Goal: Use online tool/utility: Use online tool/utility

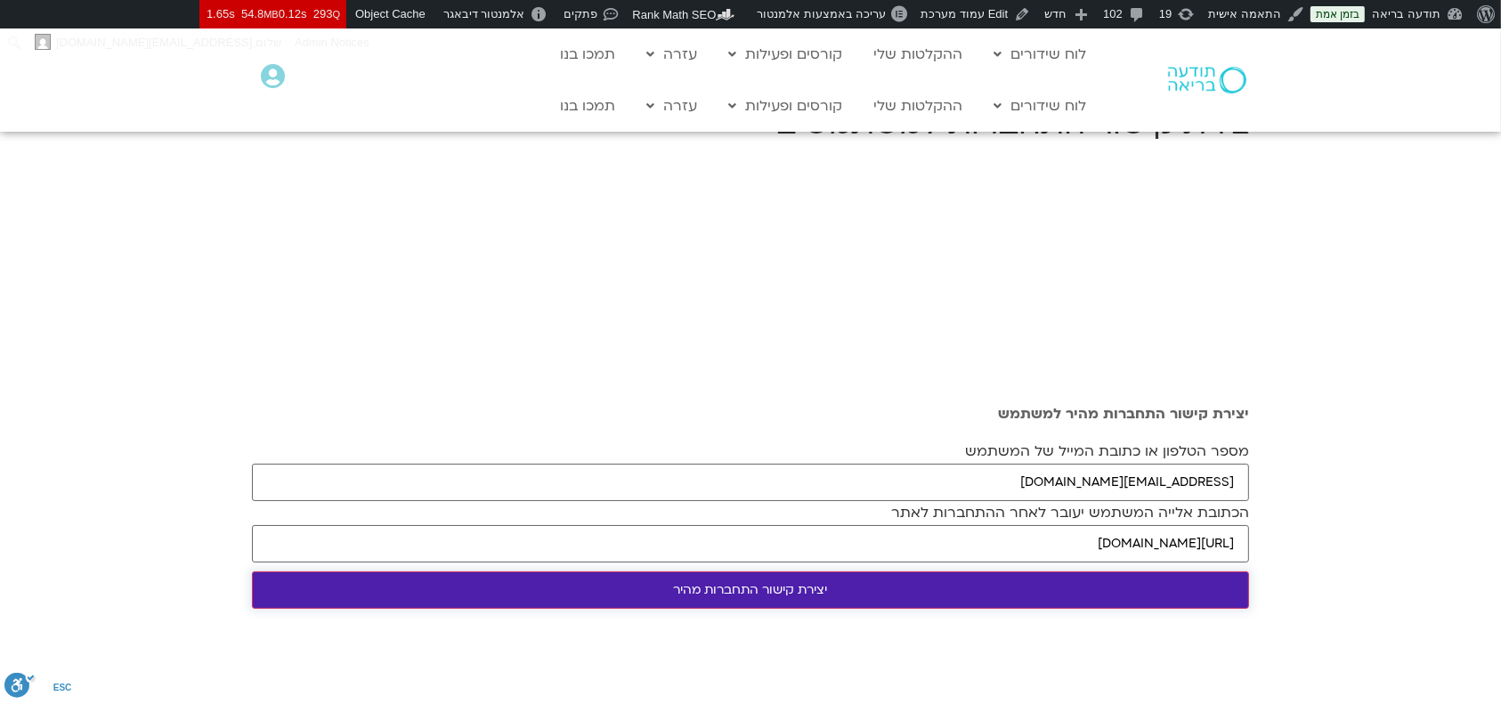
click at [888, 585] on input "יצירת קישור התחברות מהיר" at bounding box center [750, 589] width 997 height 37
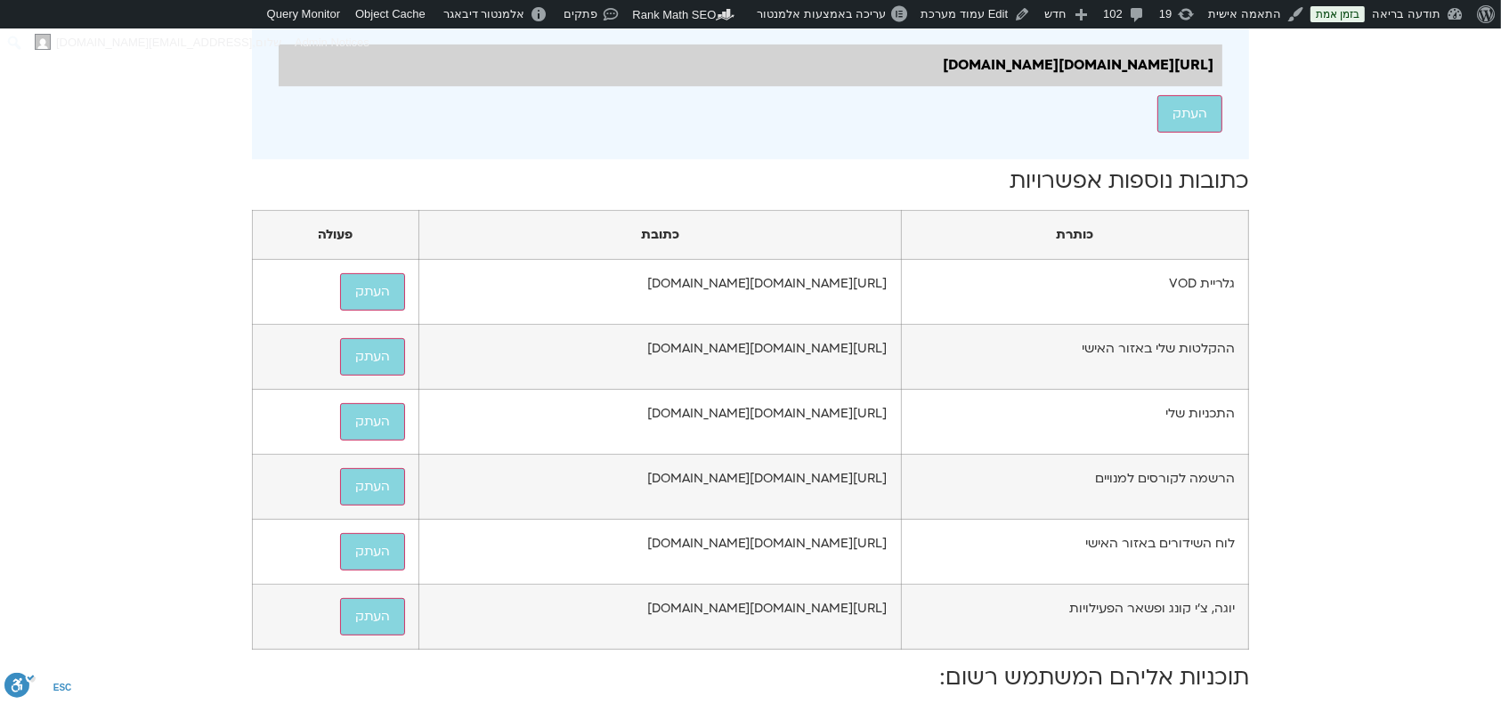
scroll to position [1186, 0]
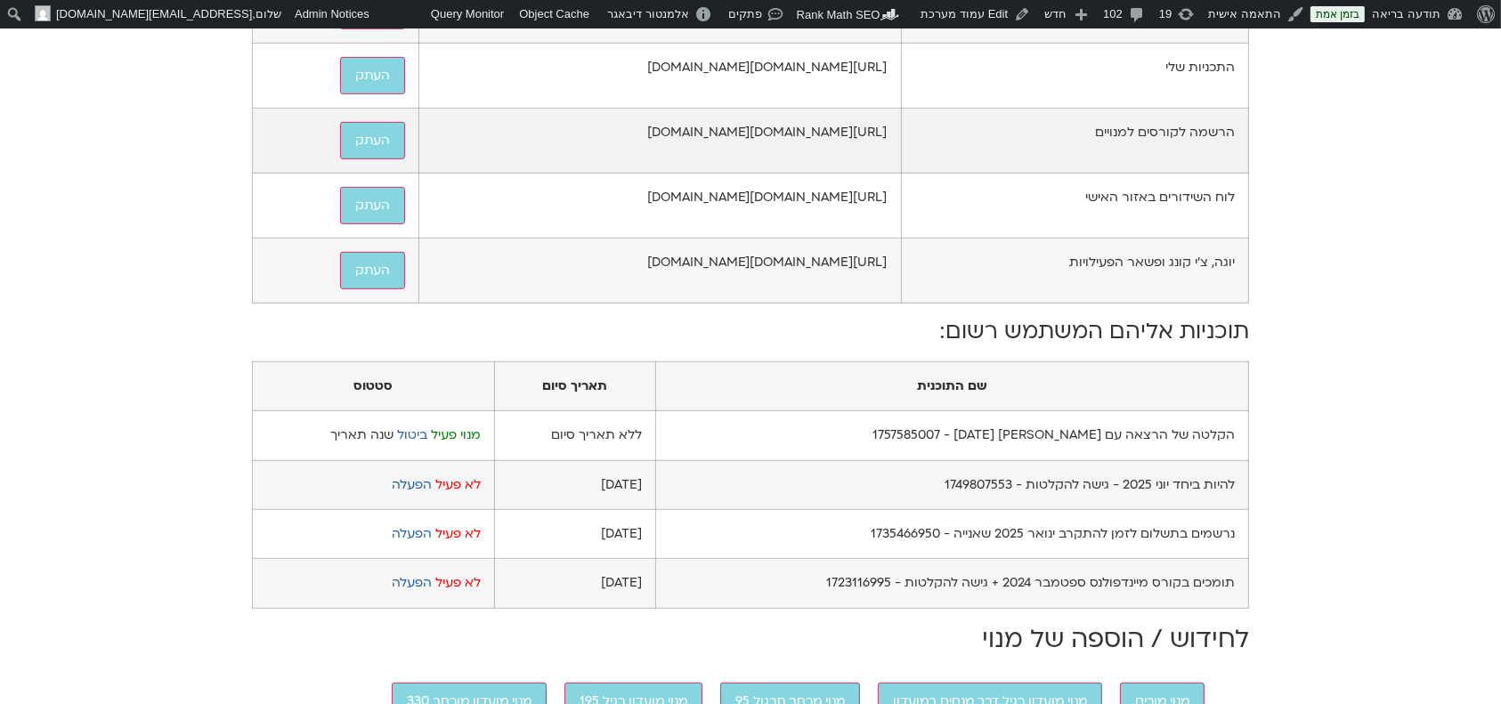
scroll to position [712, 0]
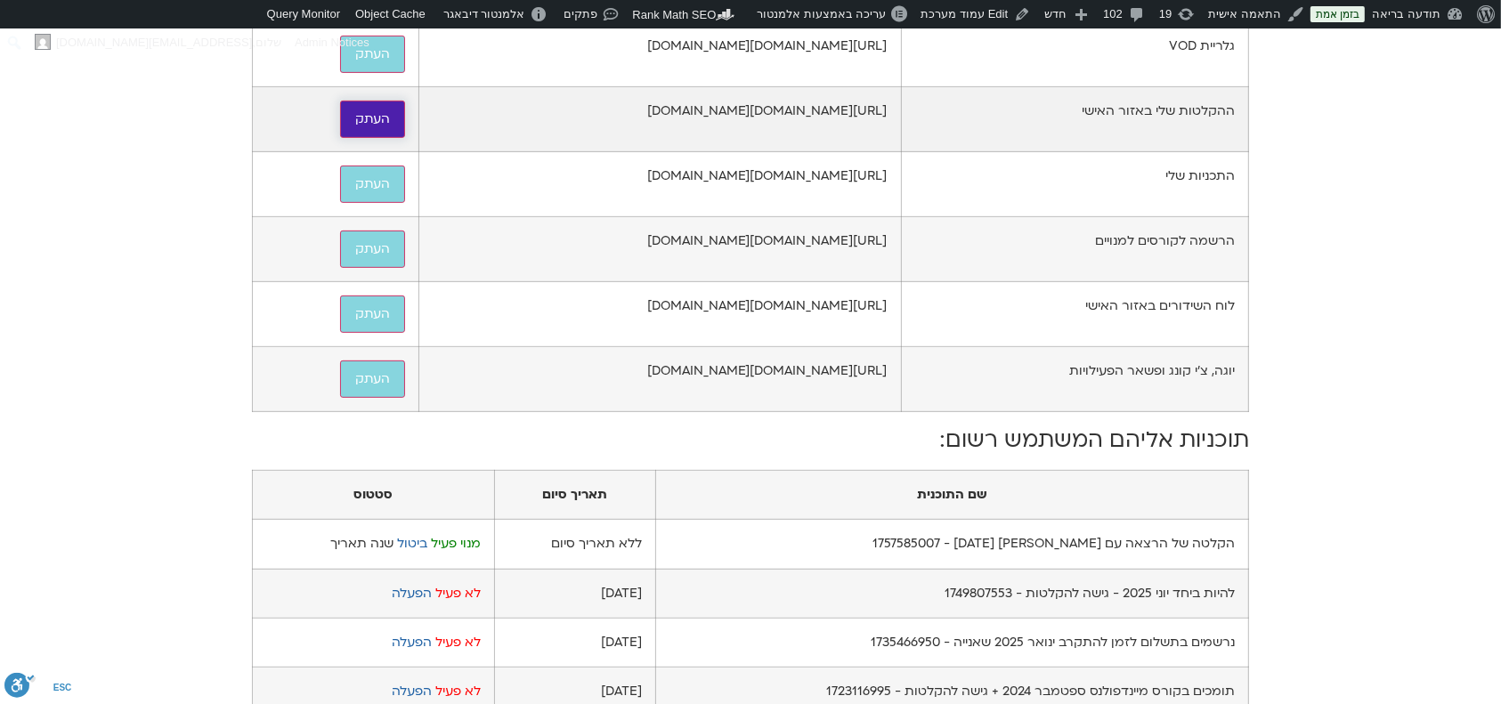
click at [340, 138] on button "העתק" at bounding box center [372, 119] width 65 height 37
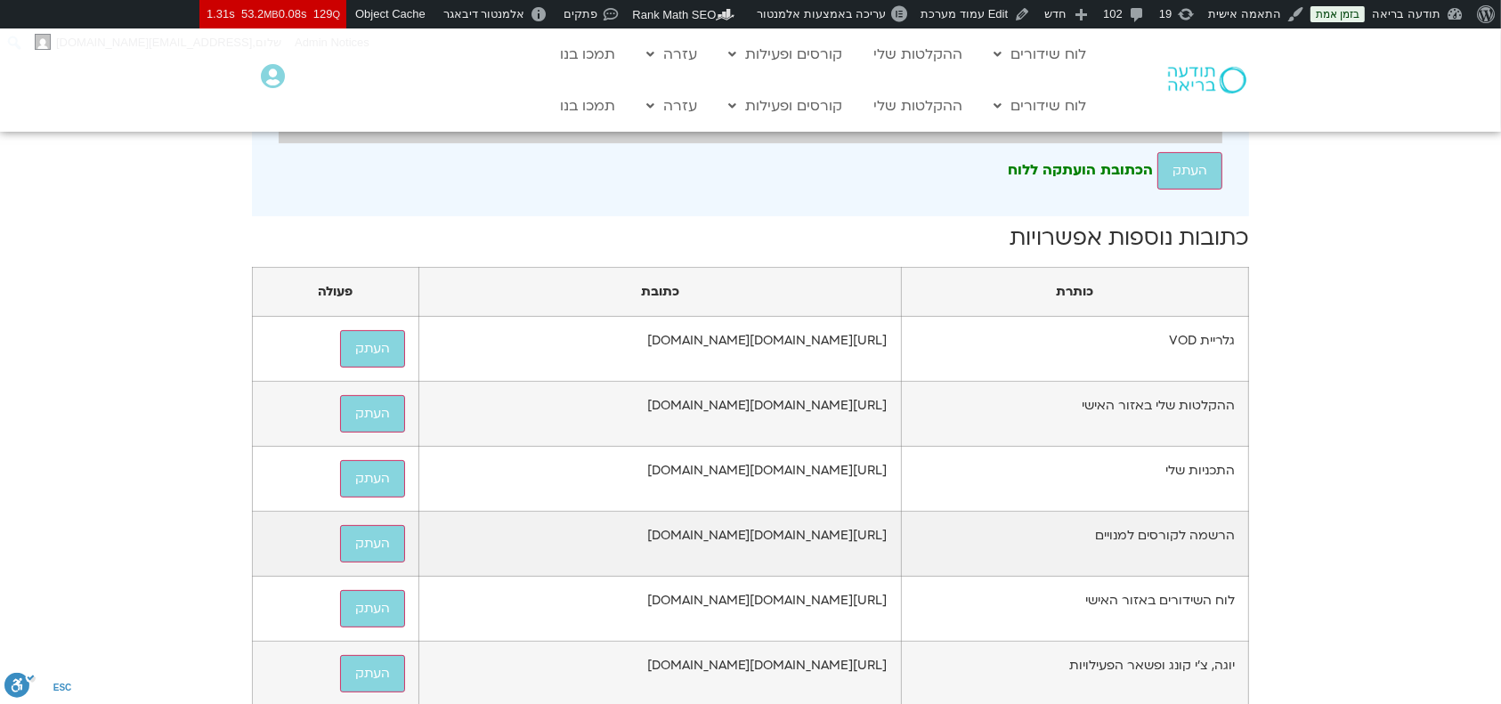
scroll to position [0, 0]
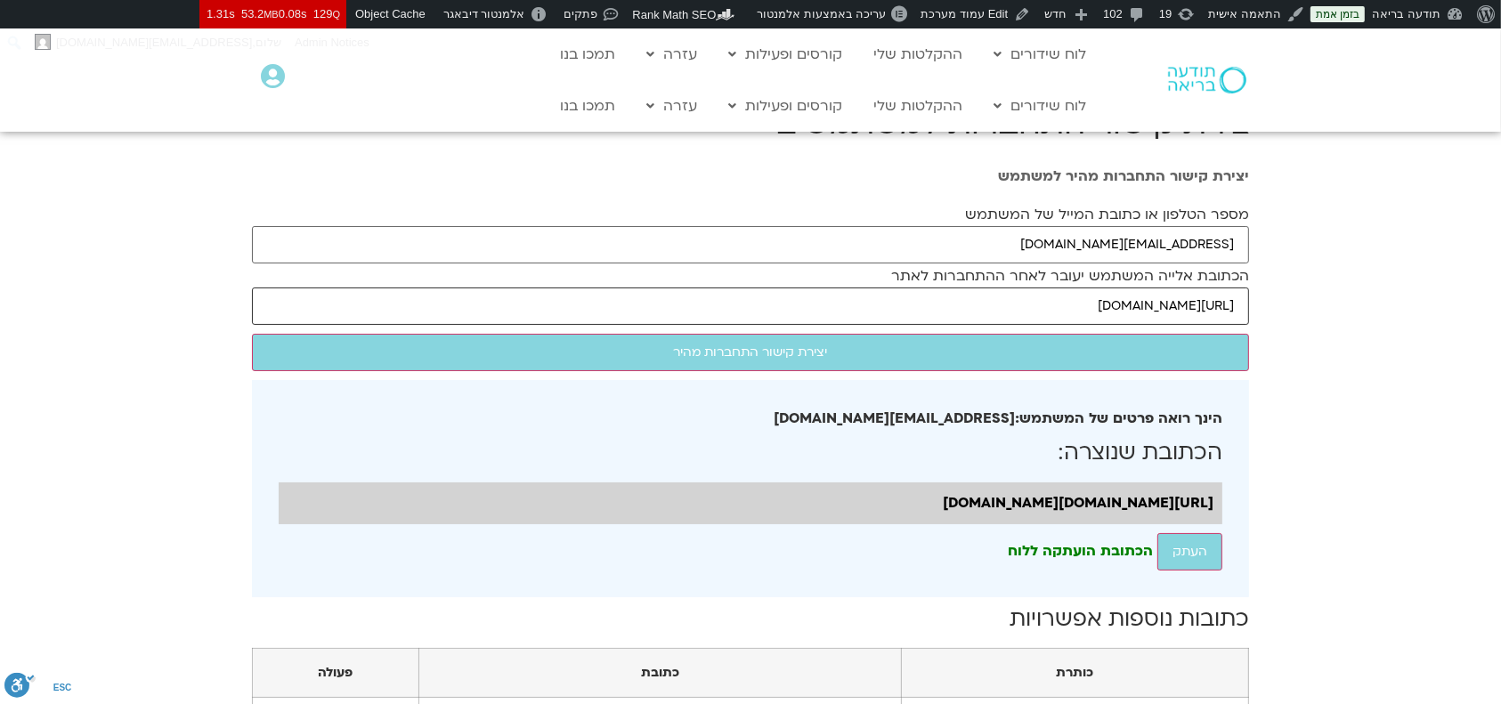
drag, startPoint x: 961, startPoint y: 305, endPoint x: 1251, endPoint y: 302, distance: 290.2
paste input "/series/%d7%94%d7%90%d7%95%d7%9e%d7%a5-%d7%9c%d7%94%d7%99%d7%a4%d7%aa%d7%97-%d7…"
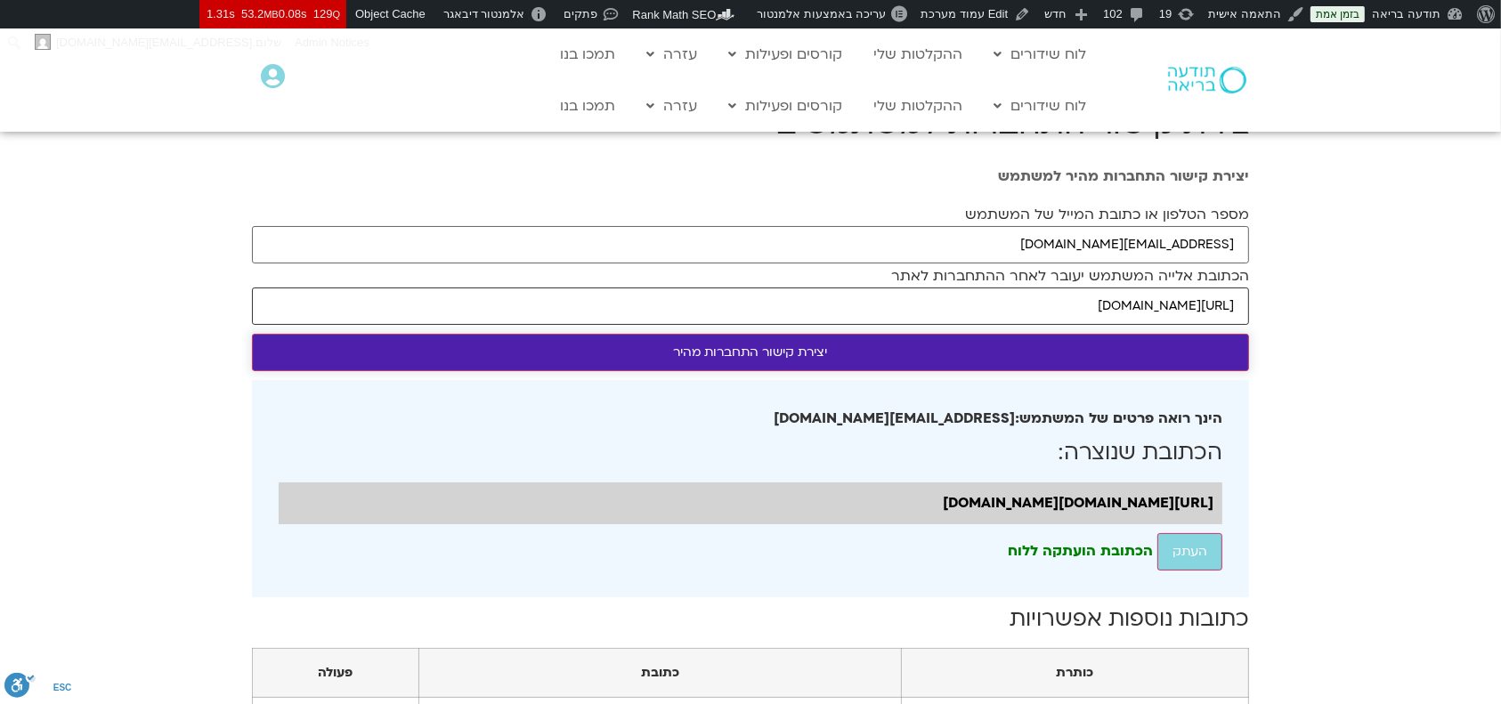
scroll to position [0, -49]
type input "https://todaabria.mindfulspace.co.il/series/%d7%94%d7%90%d7%95%d7%9e%d7%a5-%d7%…"
click at [1195, 354] on input "יצירת קישור התחברות מהיר" at bounding box center [750, 352] width 997 height 37
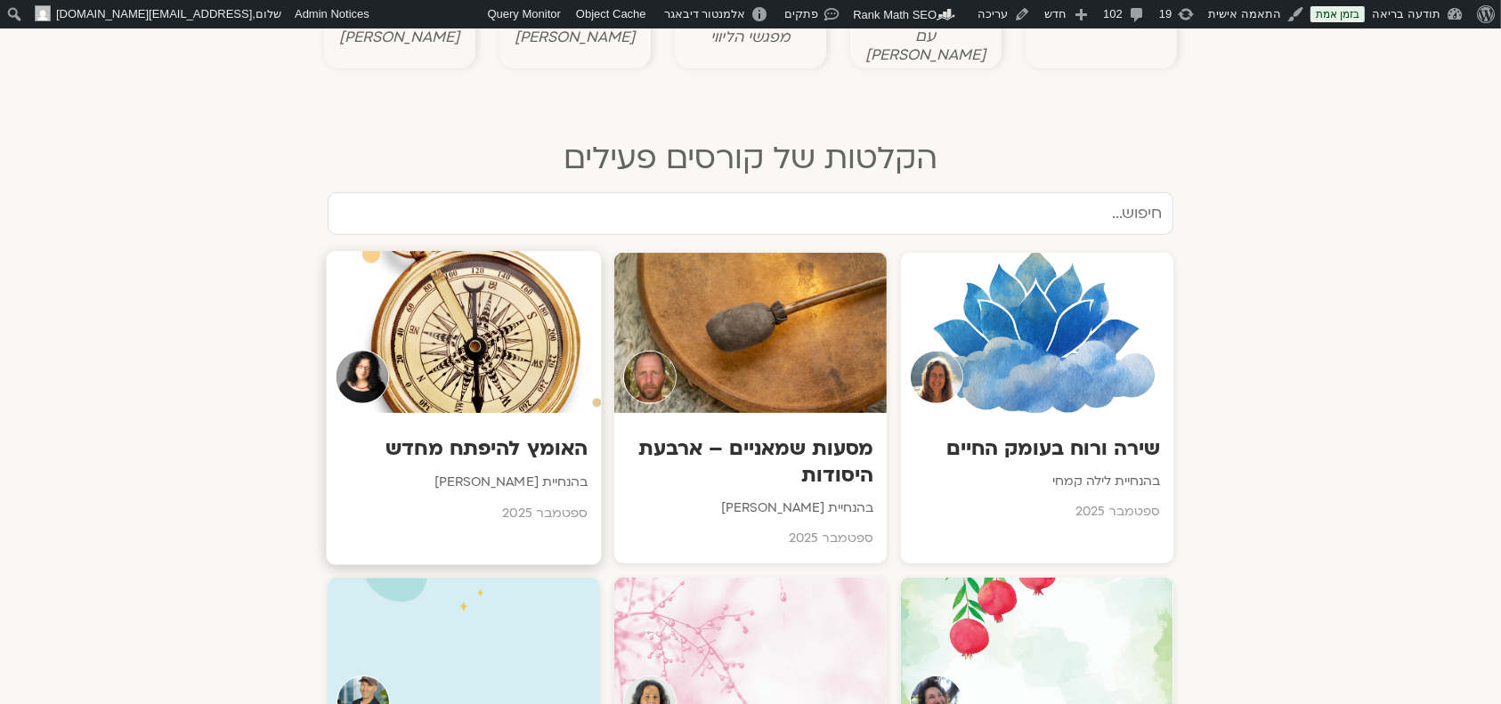
click at [549, 324] on div at bounding box center [463, 332] width 275 height 162
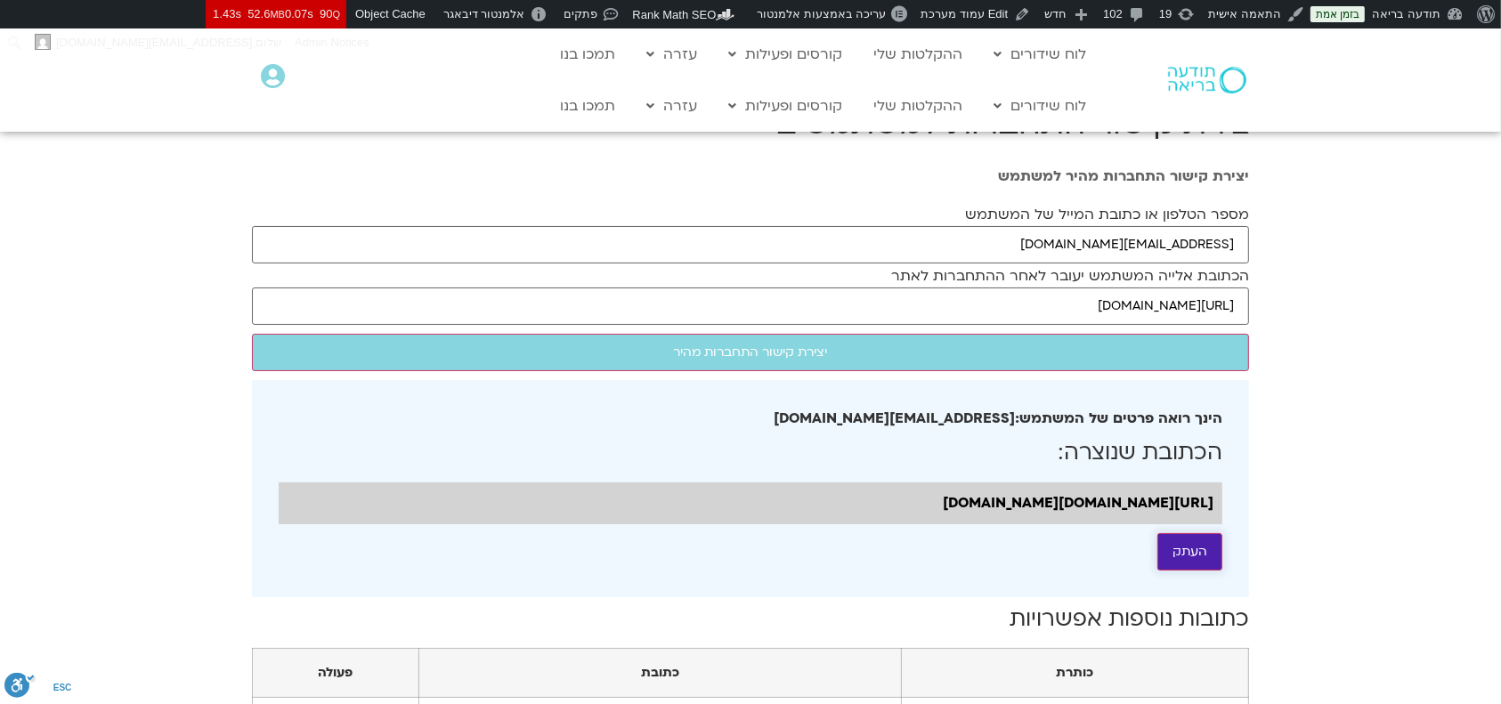
click at [1208, 570] on button "העתק" at bounding box center [1189, 551] width 65 height 37
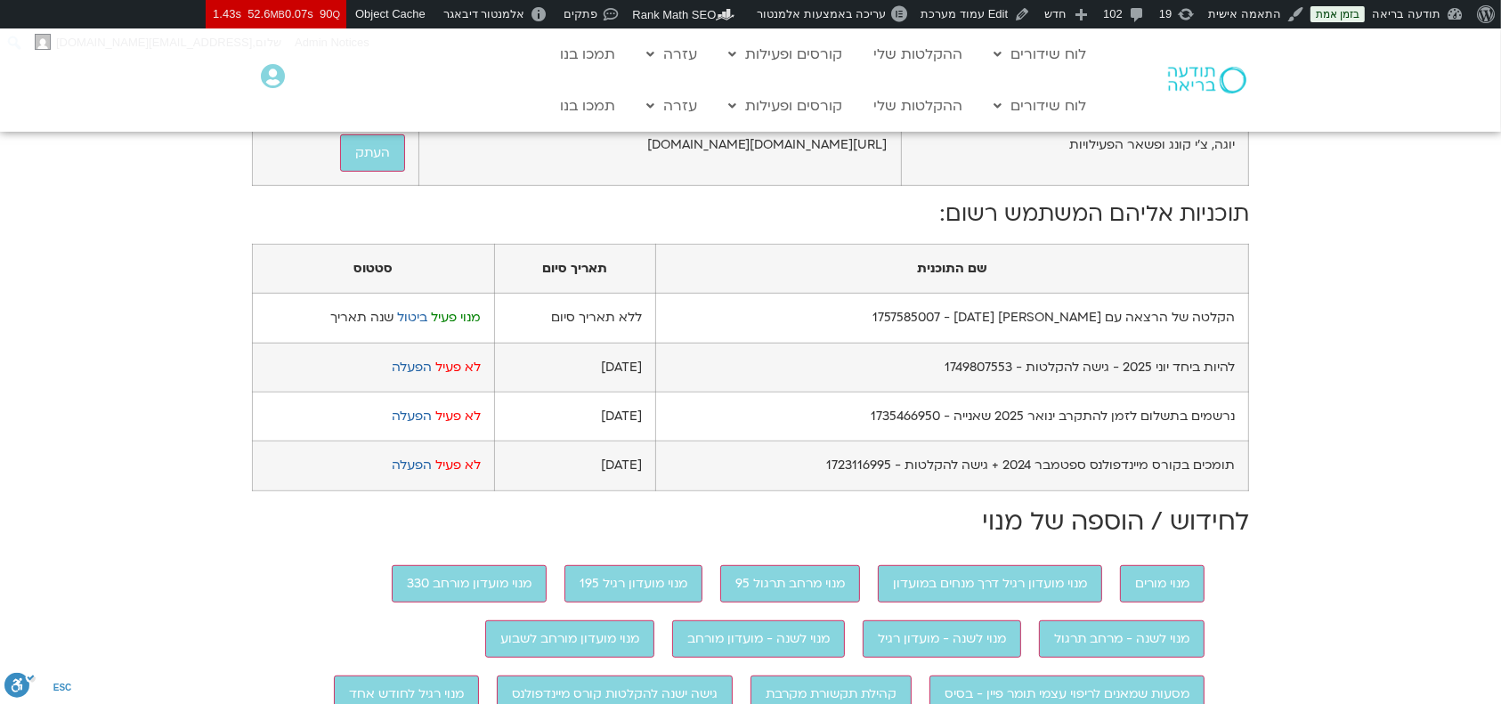
scroll to position [1068, 0]
